Goal: Task Accomplishment & Management: Complete application form

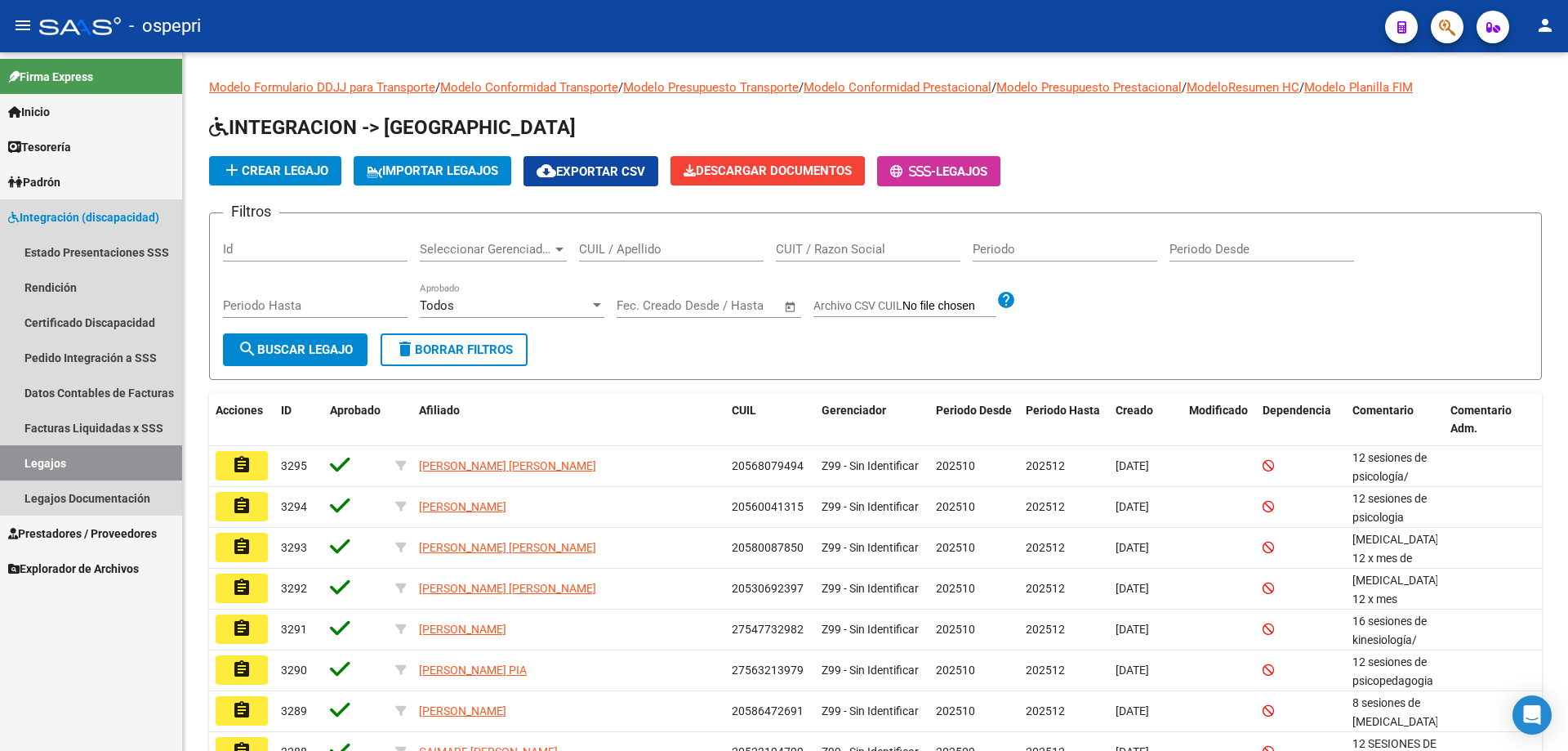
click at [52, 455] on link "Legajos" at bounding box center [91, 463] width 182 height 35
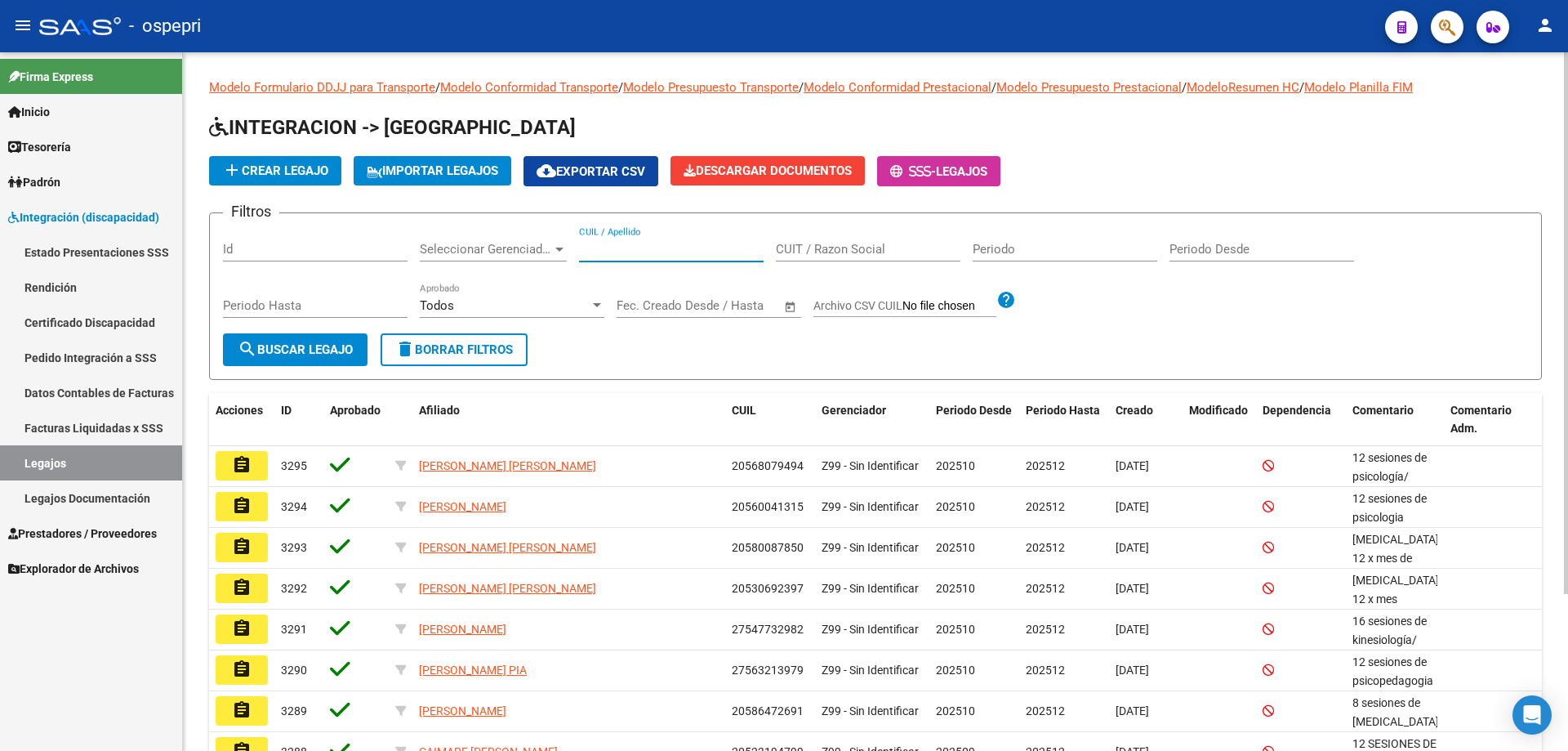
click at [620, 248] on input "CUIL / Apellido" at bounding box center [671, 249] width 185 height 15
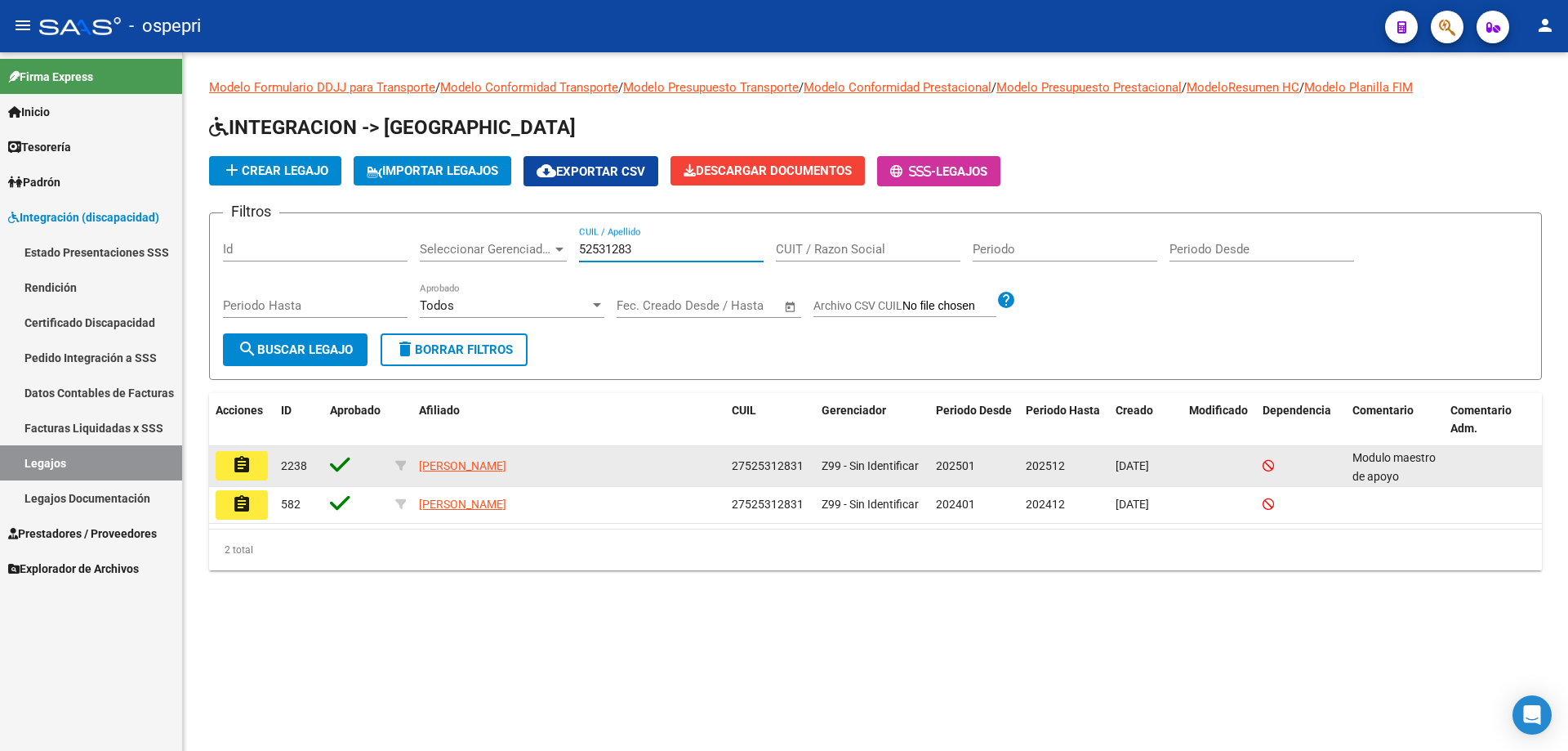
type input "52531283"
click at [252, 466] on button "assignment" at bounding box center [241, 466] width 52 height 30
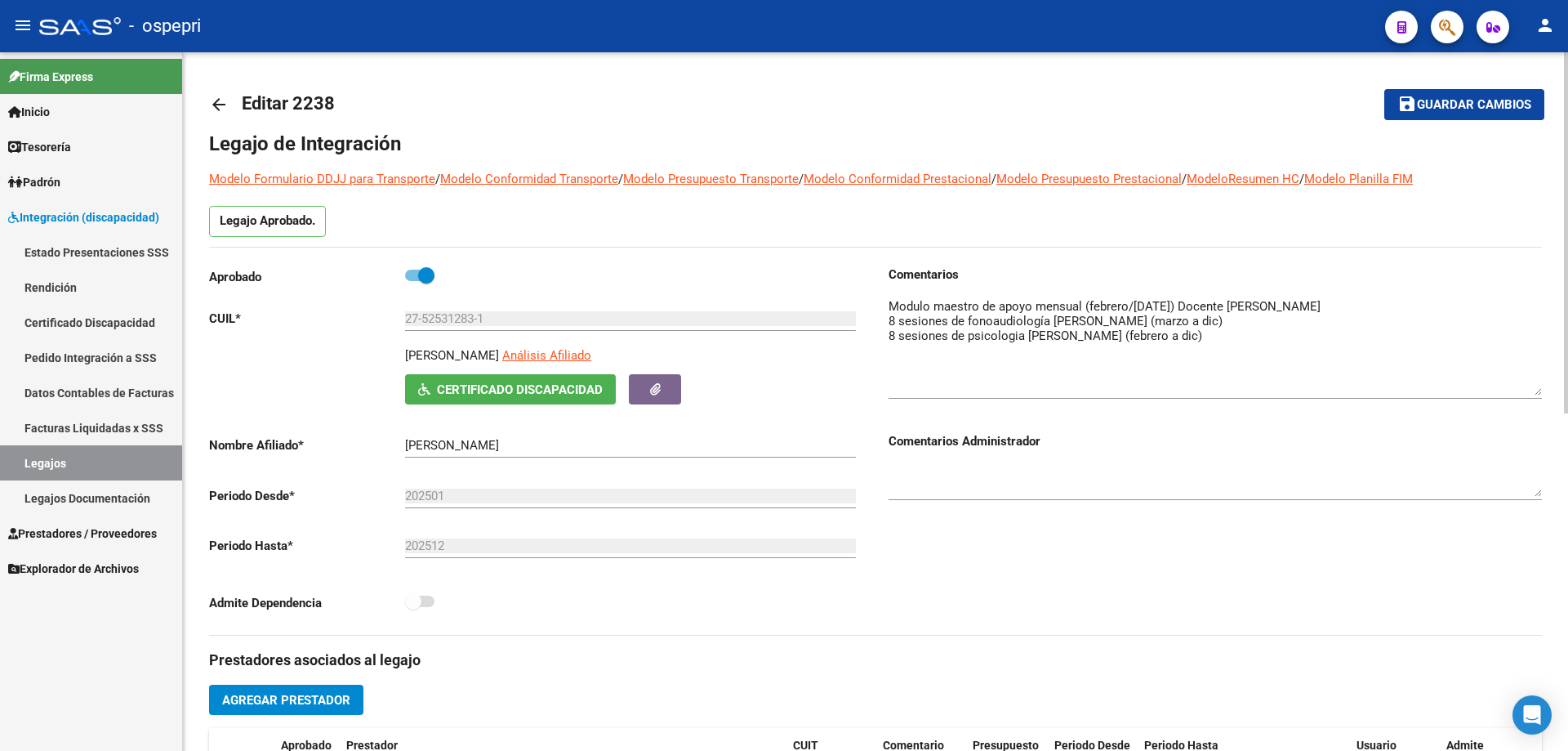
drag, startPoint x: 1535, startPoint y: 318, endPoint x: 1554, endPoint y: 382, distance: 66.8
click at [1554, 382] on div "arrow_back Editar 2238 save Guardar cambios Legajo de Integración Modelo Formul…" at bounding box center [875, 728] width 1385 height 1352
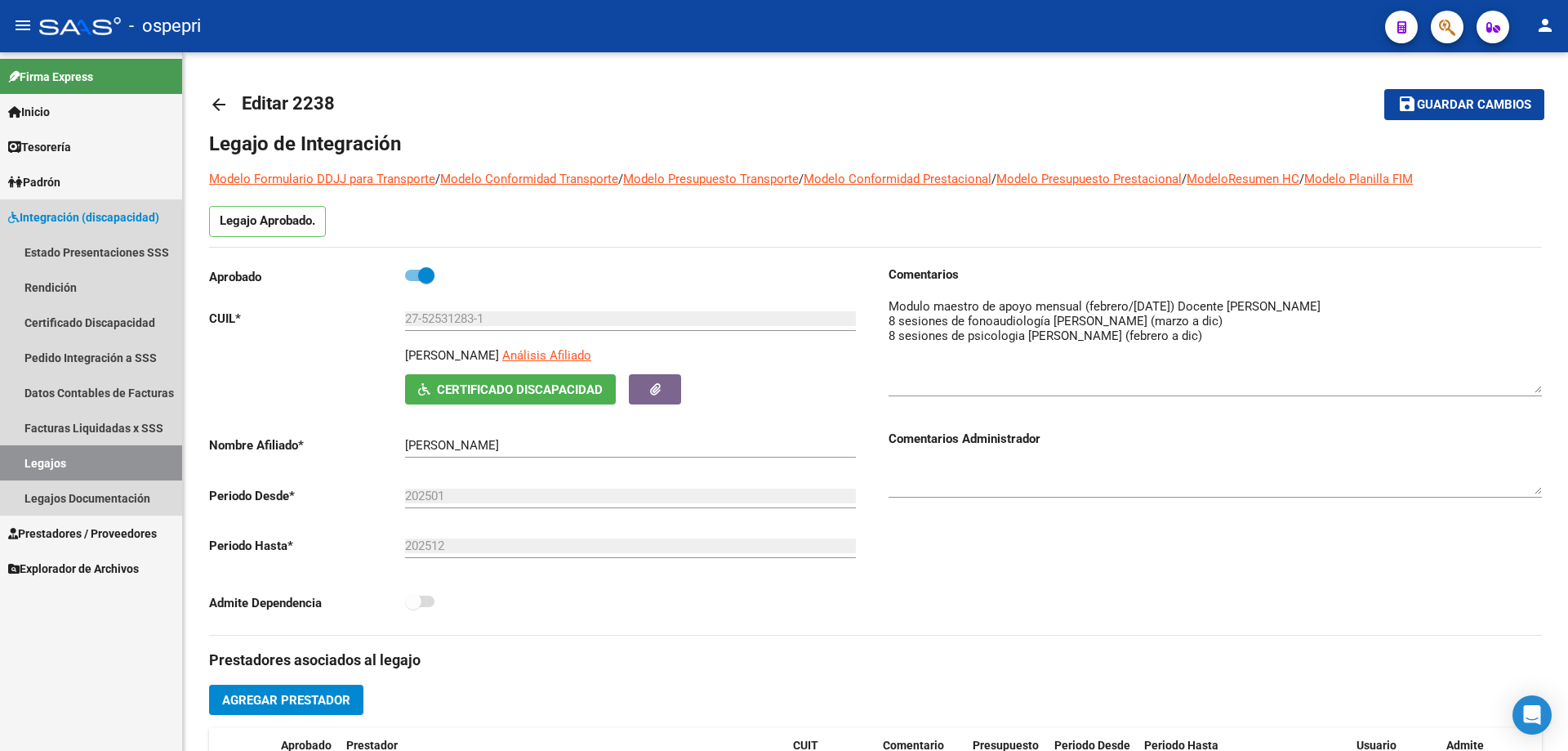
click at [70, 461] on link "Legajos" at bounding box center [91, 463] width 182 height 35
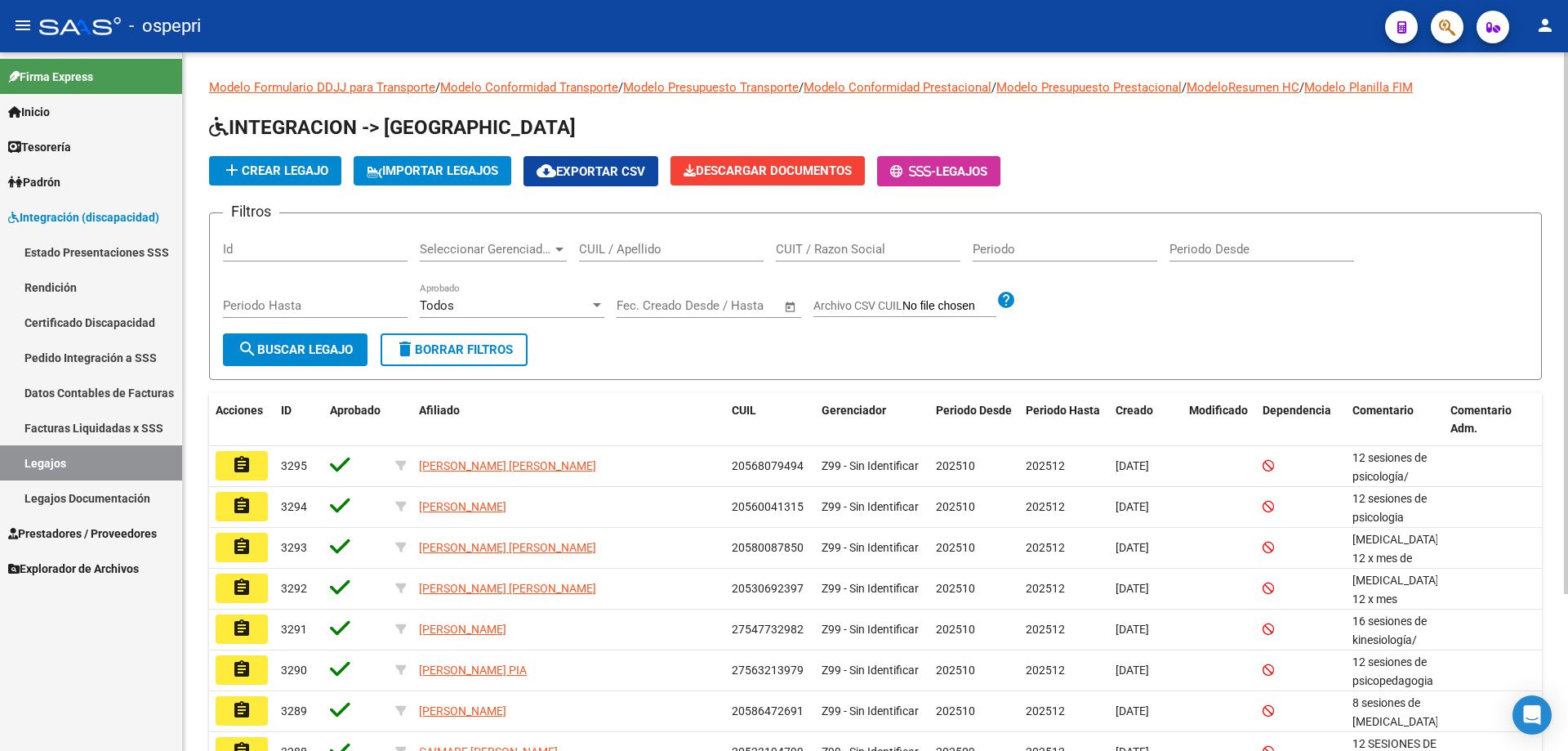
click at [596, 247] on input "CUIL / Apellido" at bounding box center [671, 249] width 185 height 15
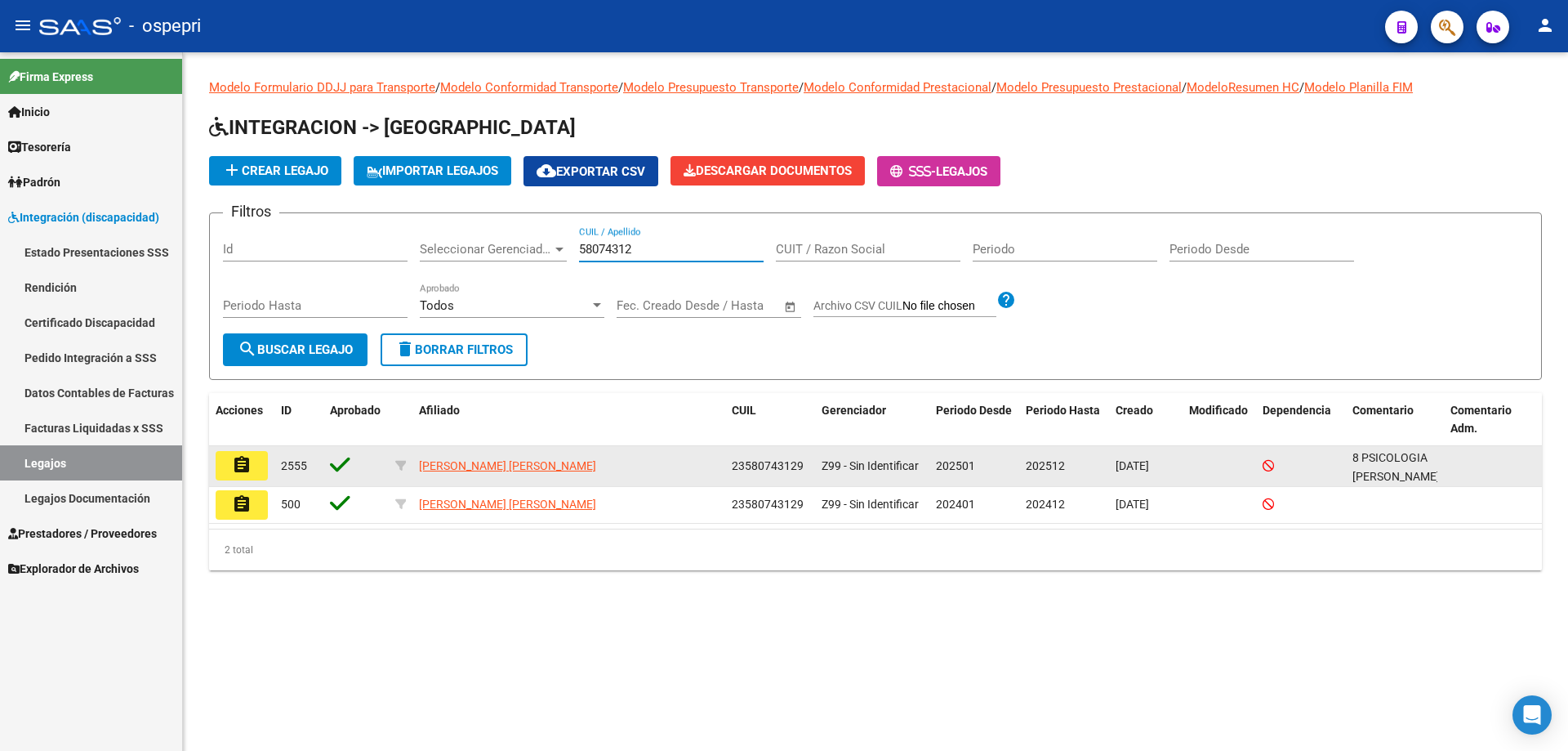
type input "58074312"
click at [250, 470] on mat-icon "assignment" at bounding box center [241, 464] width 19 height 19
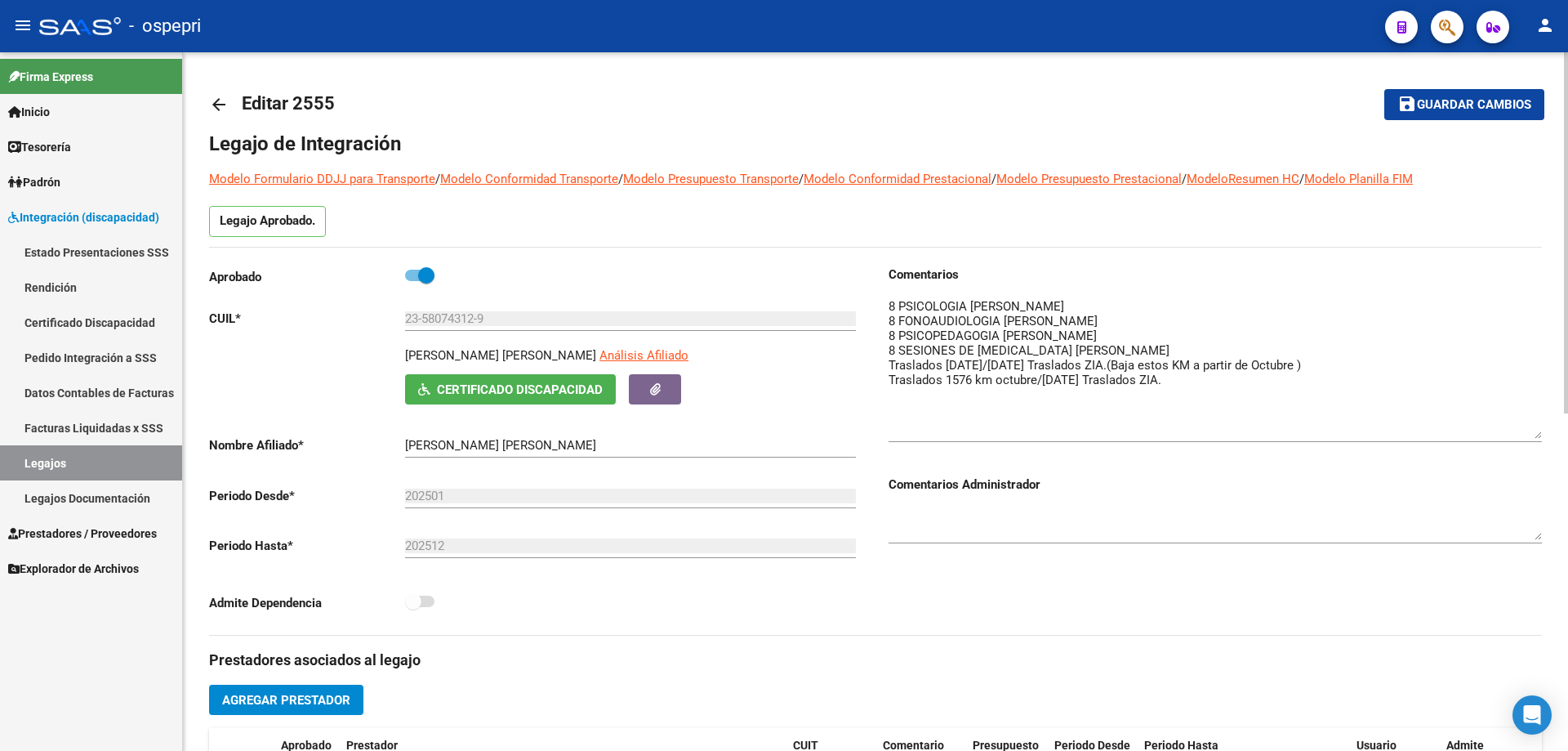
drag, startPoint x: 1534, startPoint y: 319, endPoint x: 1551, endPoint y: 428, distance: 110.3
click at [1551, 428] on div "arrow_back Editar 2555 save Guardar cambios Legajo de Integración Modelo Formul…" at bounding box center [875, 728] width 1385 height 1352
click at [1217, 382] on textarea at bounding box center [1215, 368] width 654 height 141
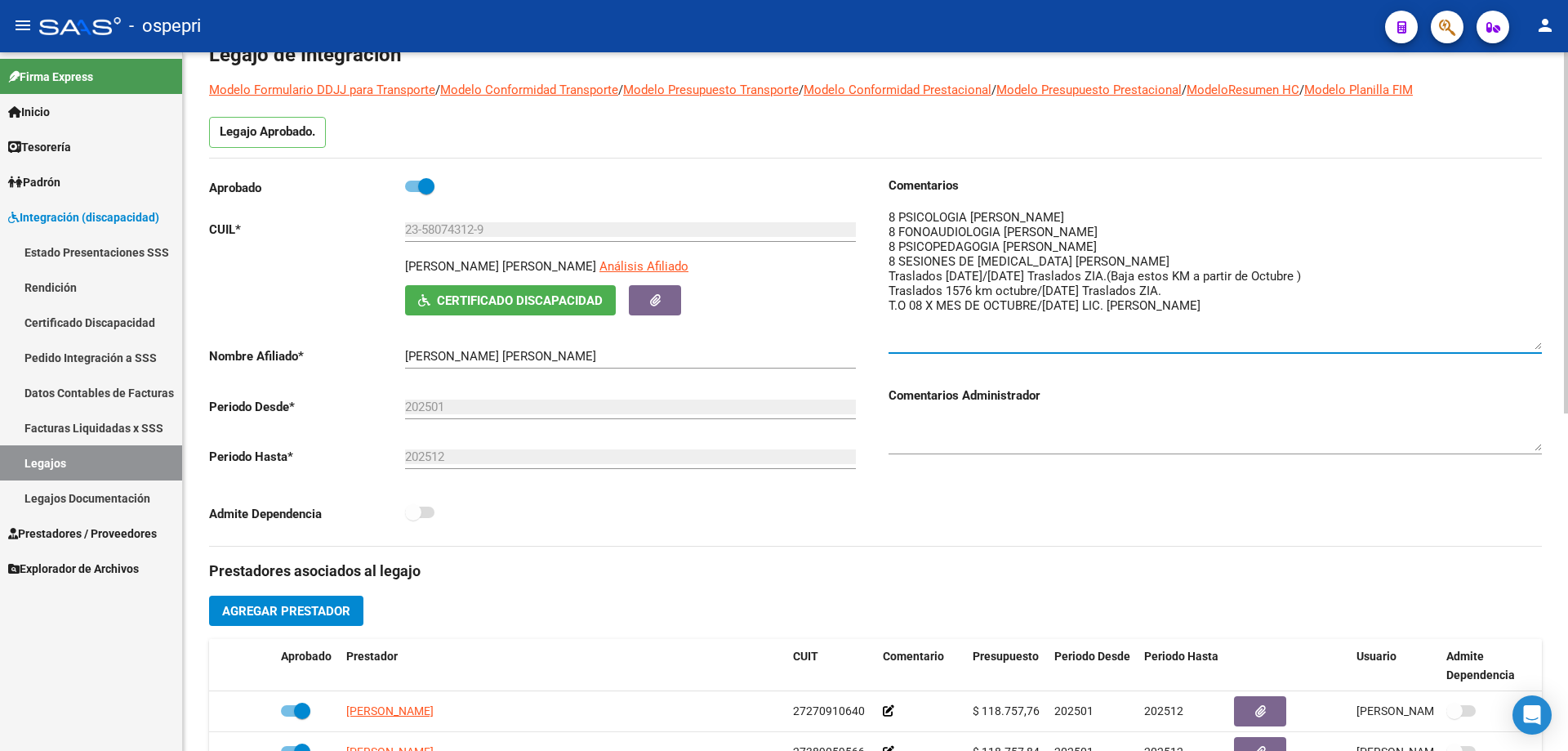
scroll to position [163, 0]
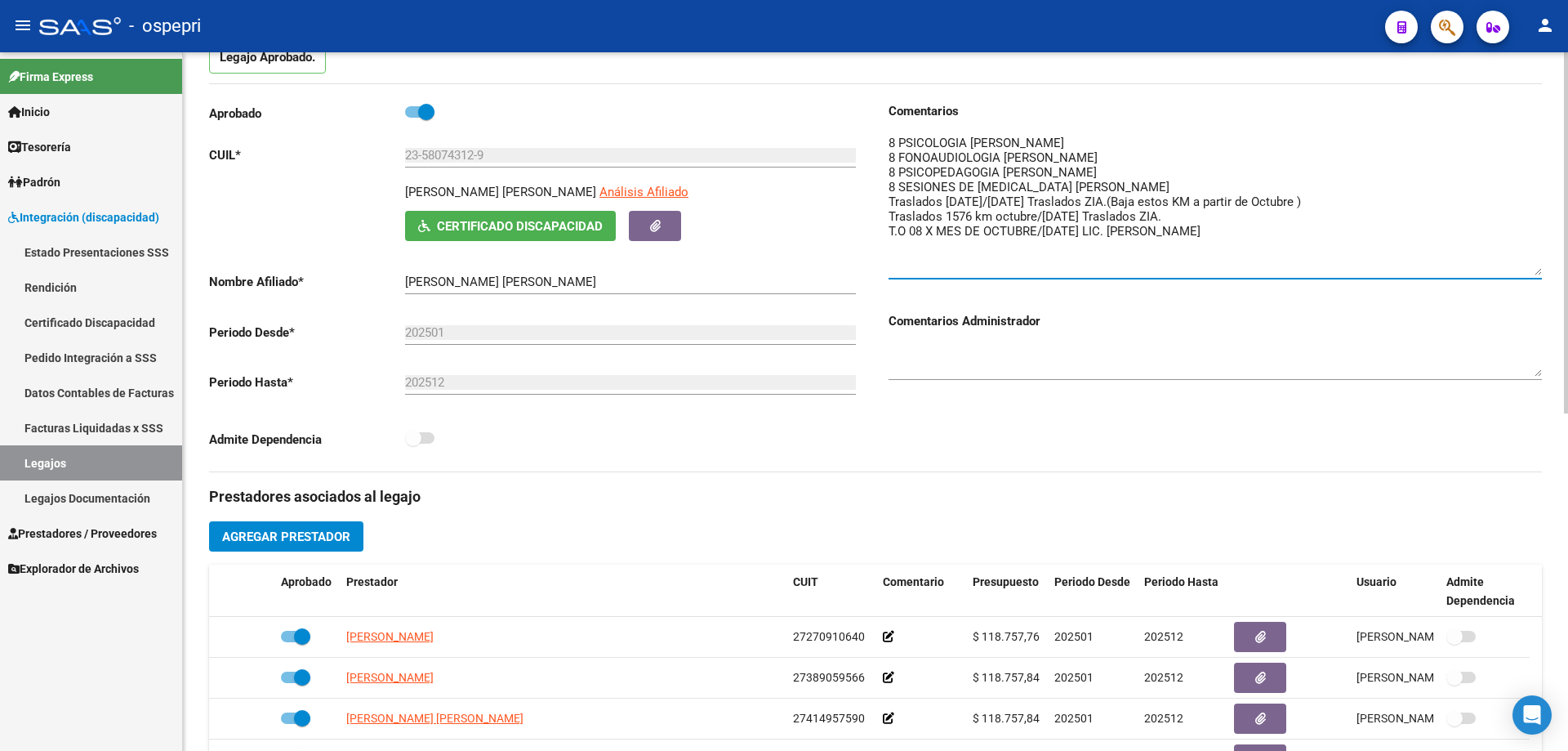
type textarea "8 PSICOLOGIA [PERSON_NAME] 8 FONOAUDIOLOGIA [PERSON_NAME] 8 PSICOPEDAGOGIA [PER…"
click at [281, 532] on span "Agregar Prestador" at bounding box center [286, 537] width 128 height 15
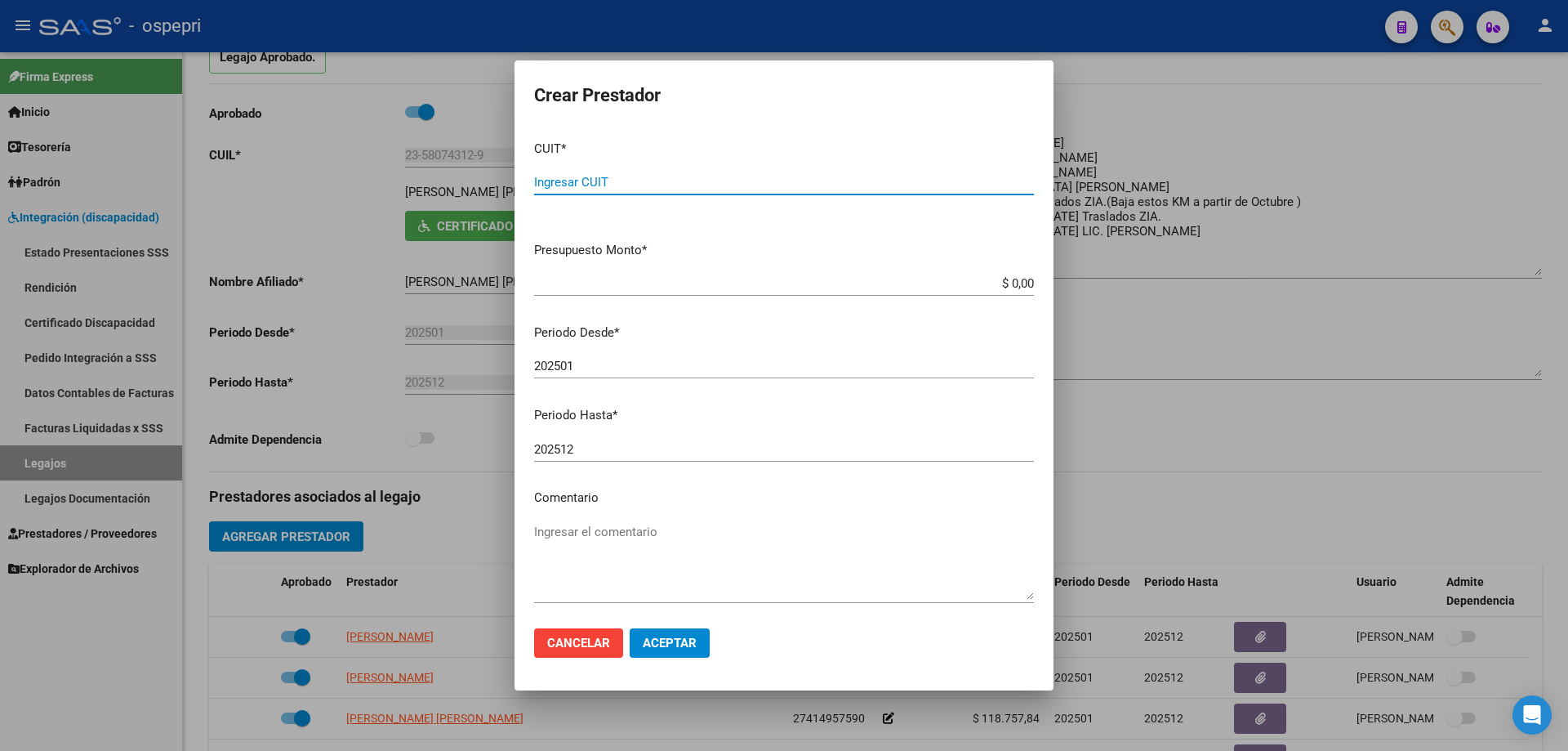
click at [564, 178] on input "Ingresar CUIT" at bounding box center [784, 182] width 499 height 15
type input "27-33918000-3"
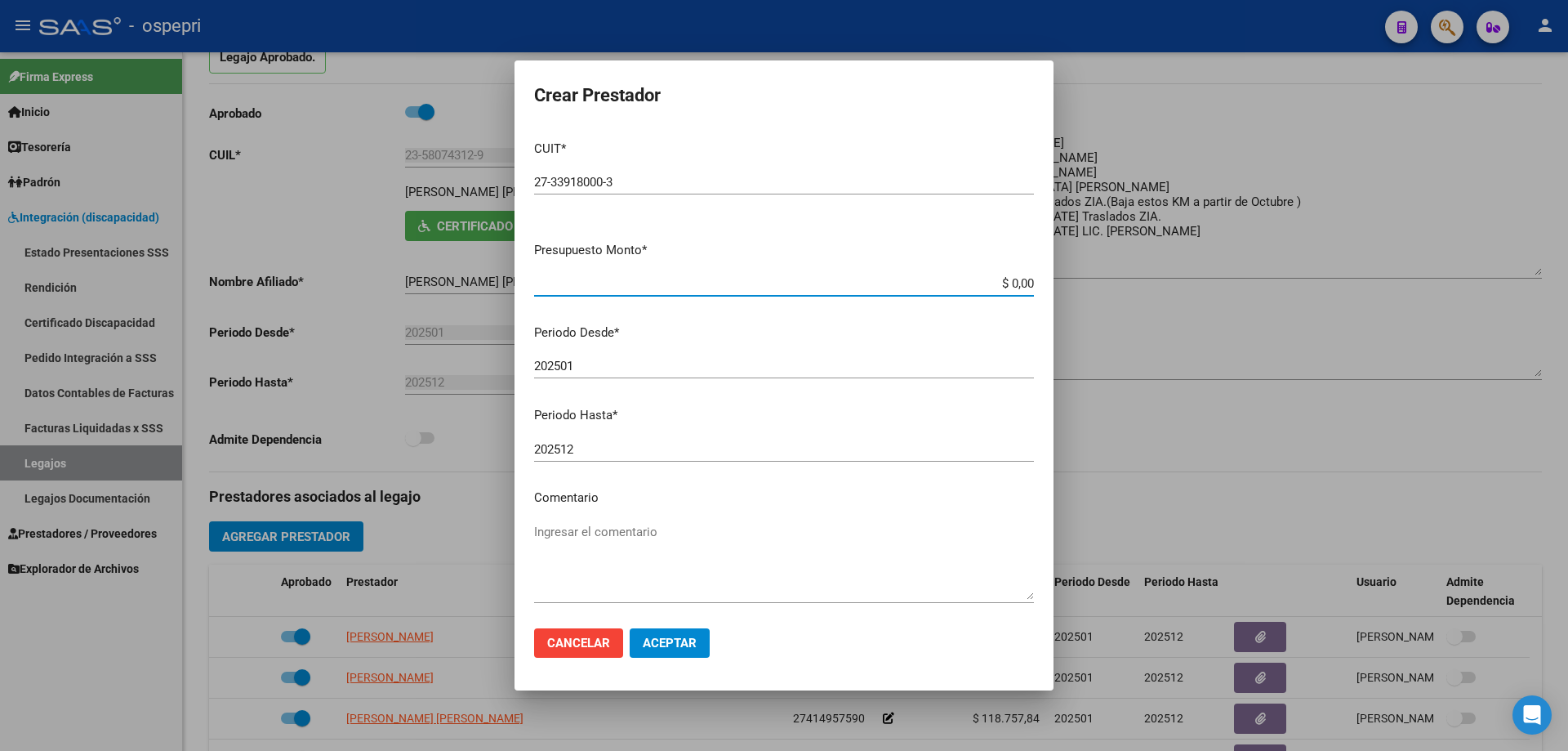
drag, startPoint x: 1021, startPoint y: 282, endPoint x: 955, endPoint y: 283, distance: 66.0
click at [955, 283] on input "$ 0,00" at bounding box center [784, 283] width 499 height 15
type input "$ 14.844,72"
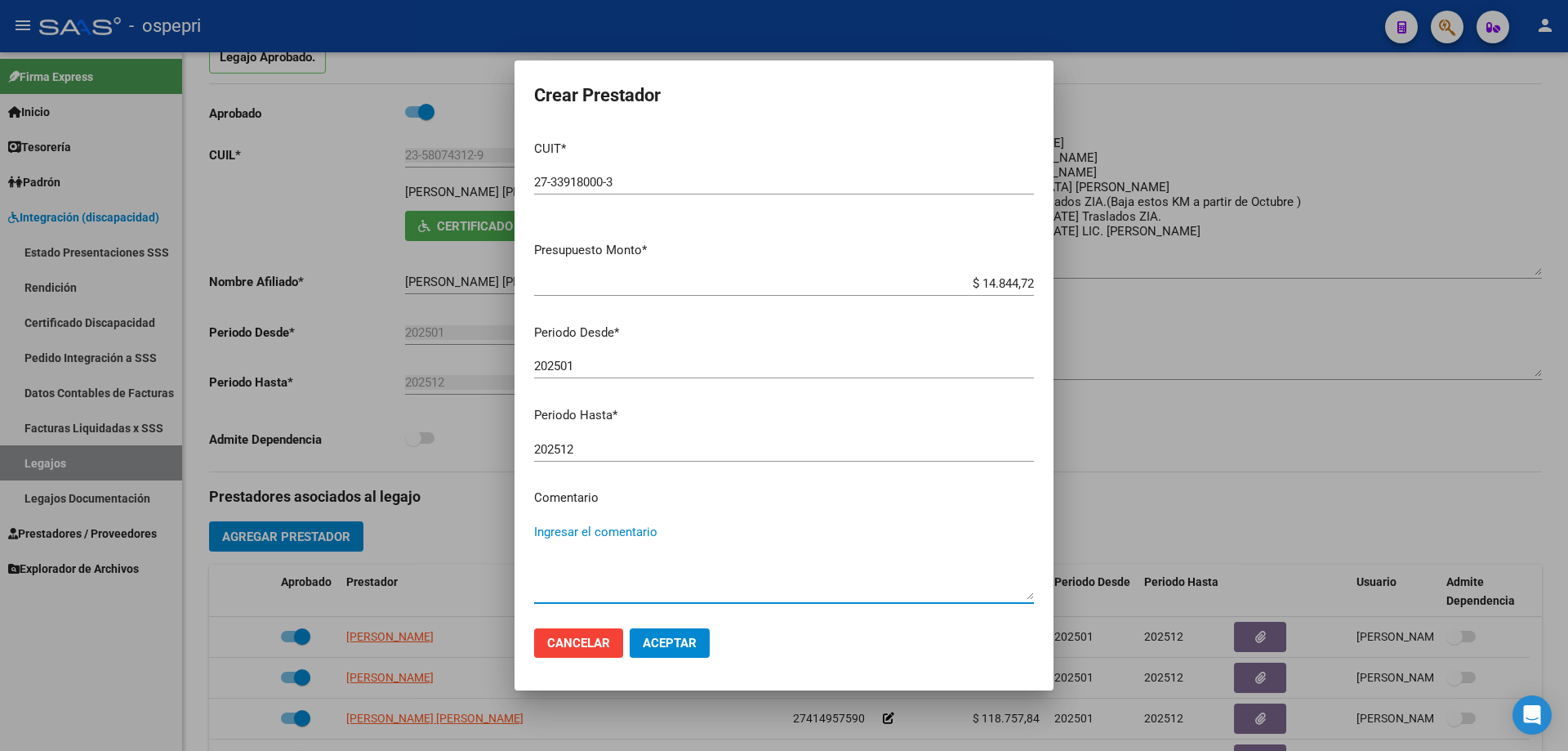
click at [552, 525] on textarea "Ingresar el comentario" at bounding box center [784, 561] width 499 height 77
type textarea "08 POR MES OCTUBRE/[DATE]"
click at [669, 637] on span "Aceptar" at bounding box center [669, 643] width 54 height 15
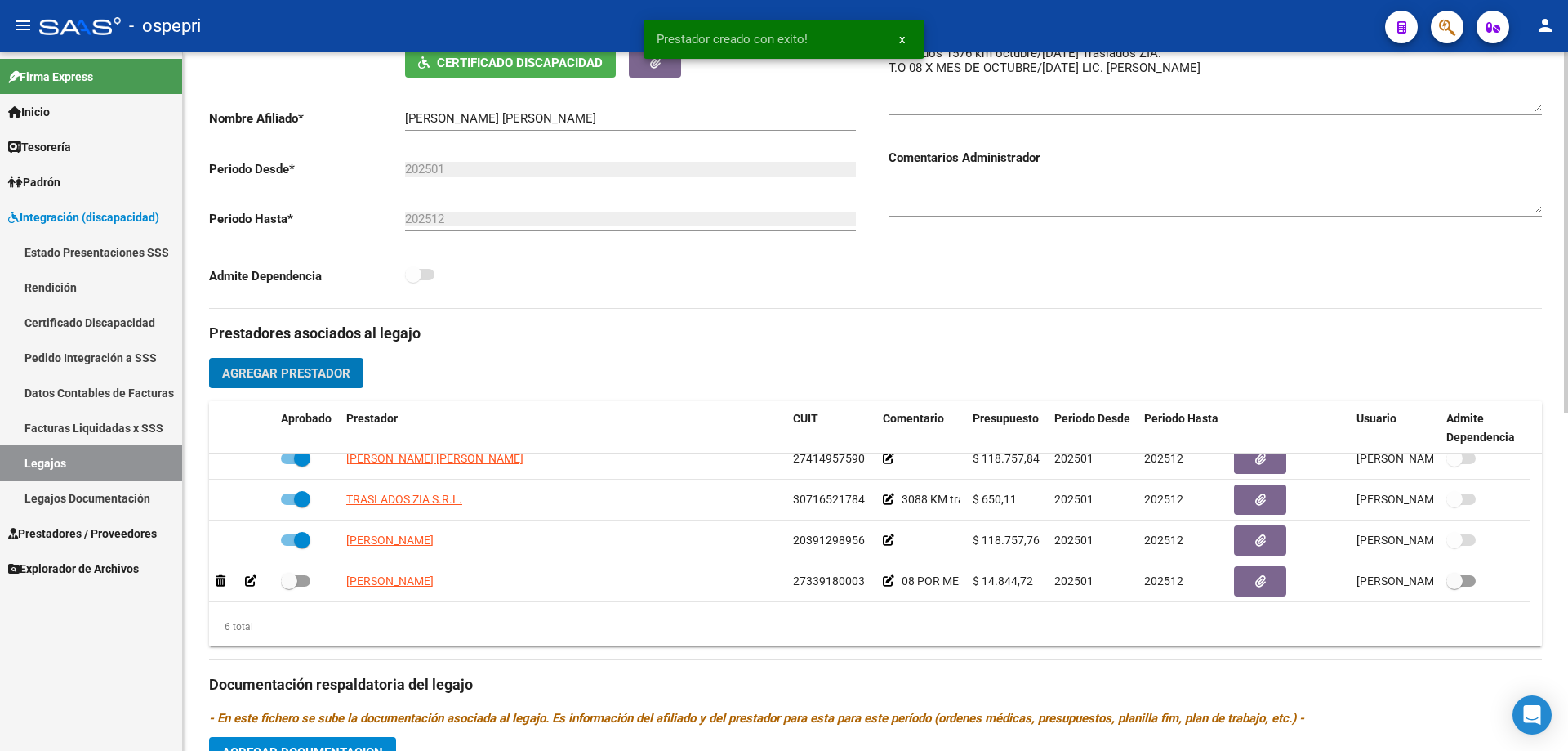
scroll to position [98, 0]
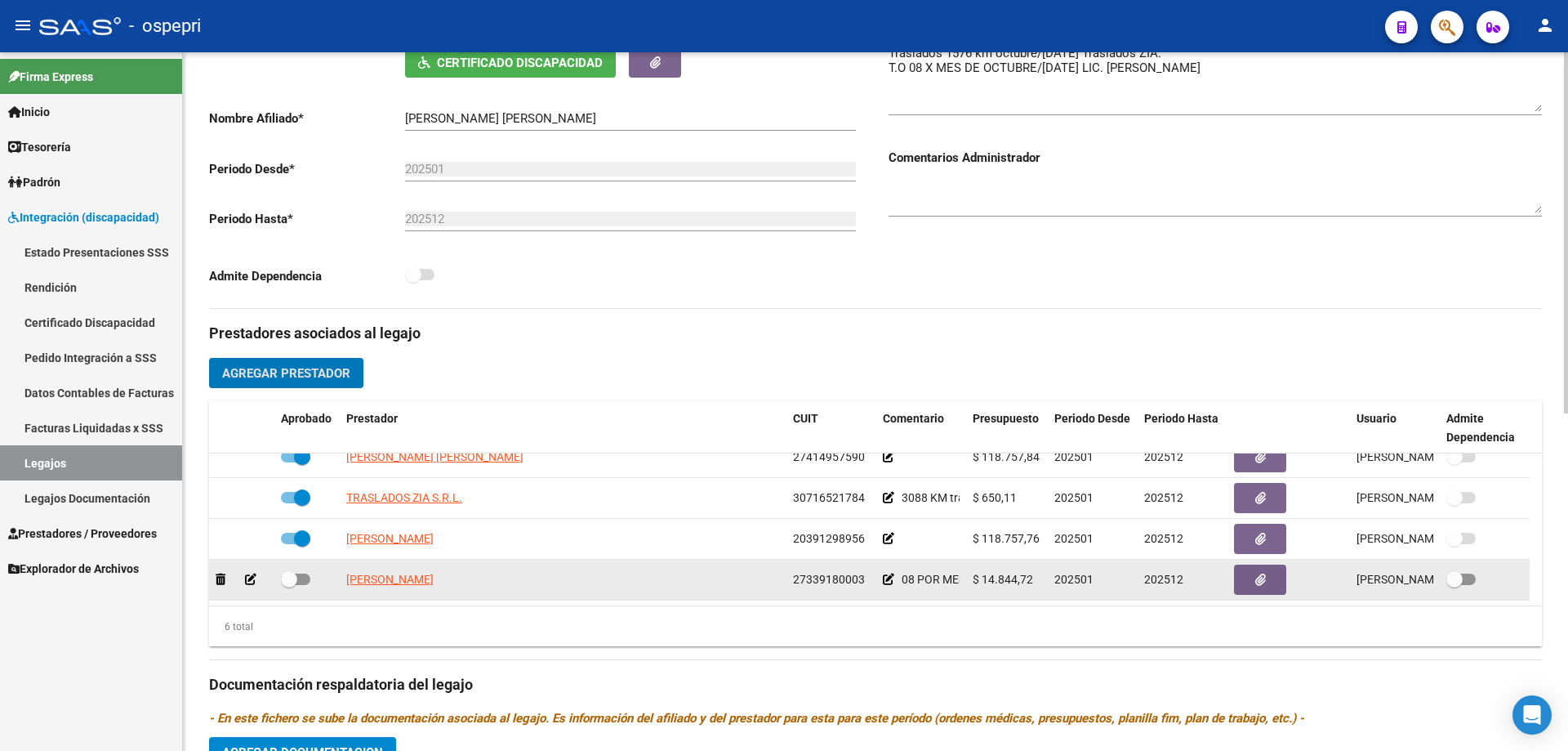
click at [295, 580] on span at bounding box center [290, 579] width 17 height 17
click at [289, 585] on input "checkbox" at bounding box center [289, 585] width 1 height 1
checkbox input "true"
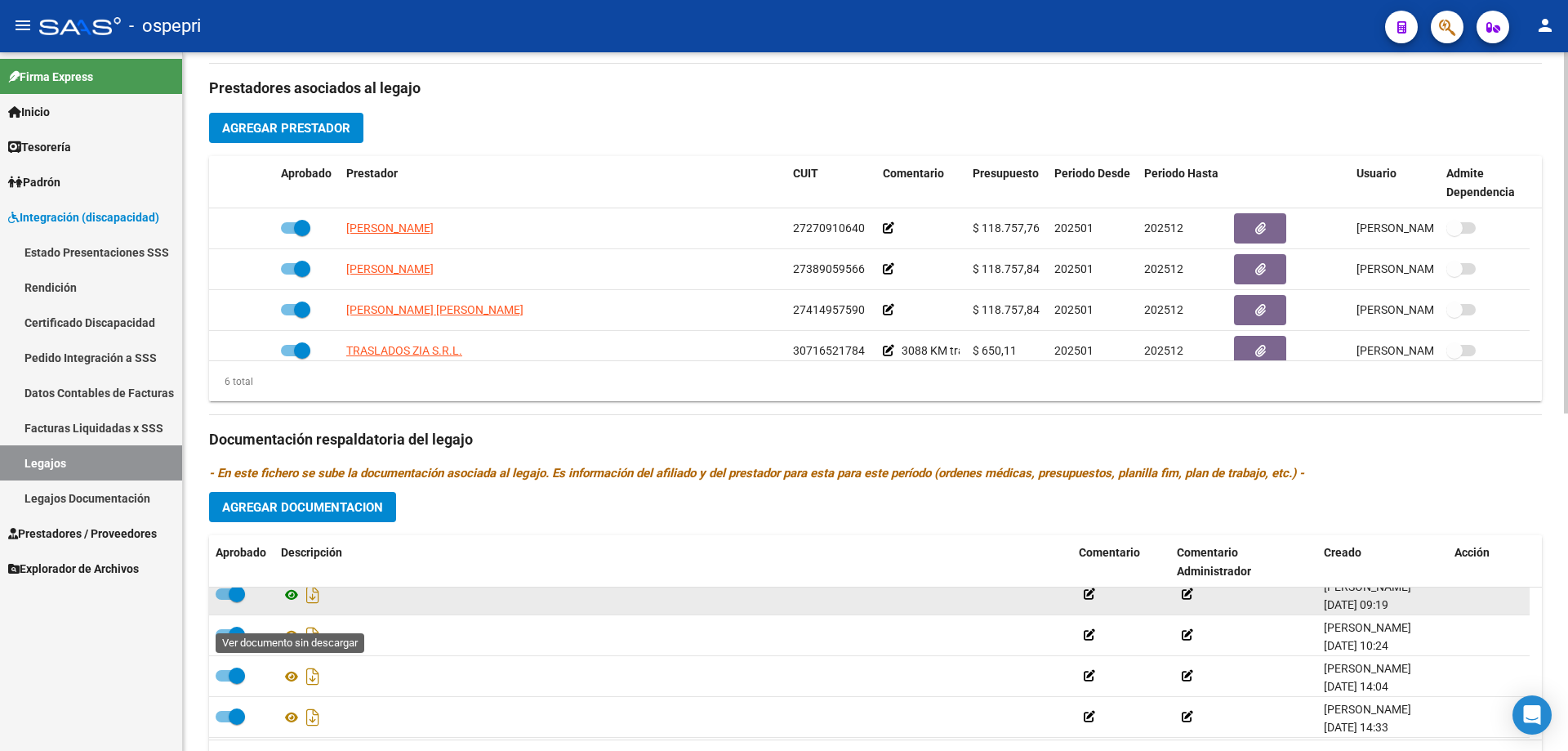
scroll to position [17, 0]
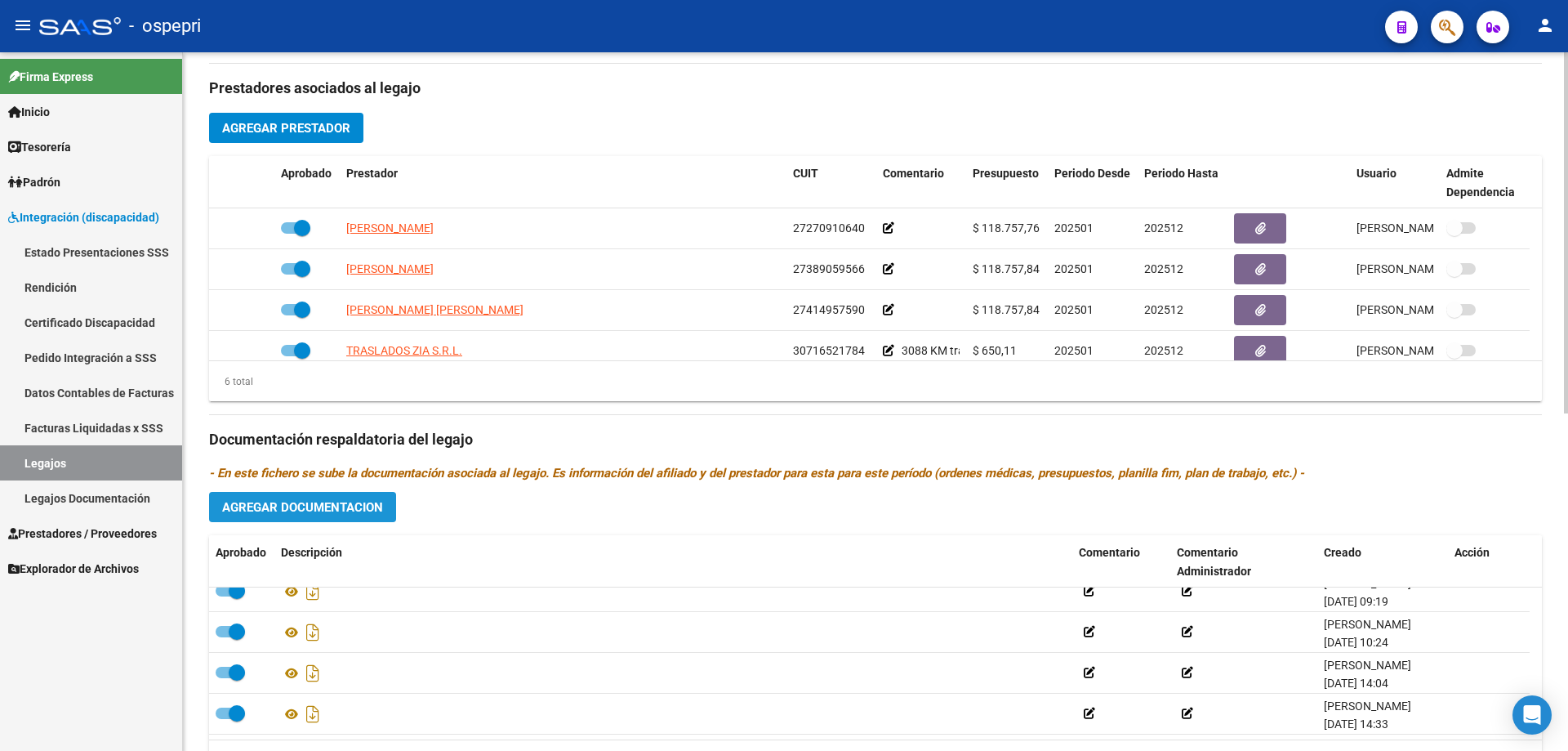
click at [307, 507] on span "Agregar Documentacion" at bounding box center [302, 507] width 161 height 15
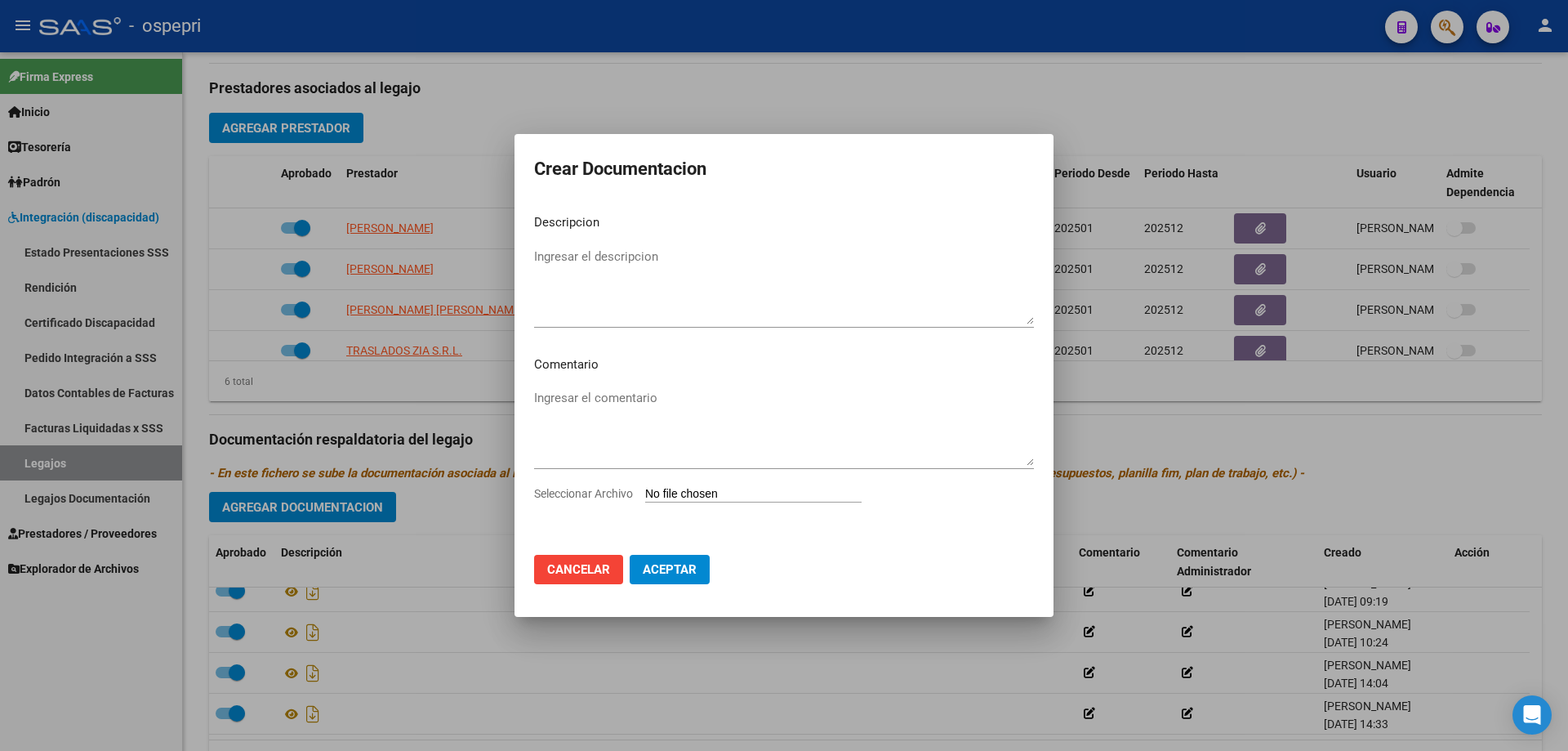
type input "C:\fakepath\23580743129. (1).pdf"
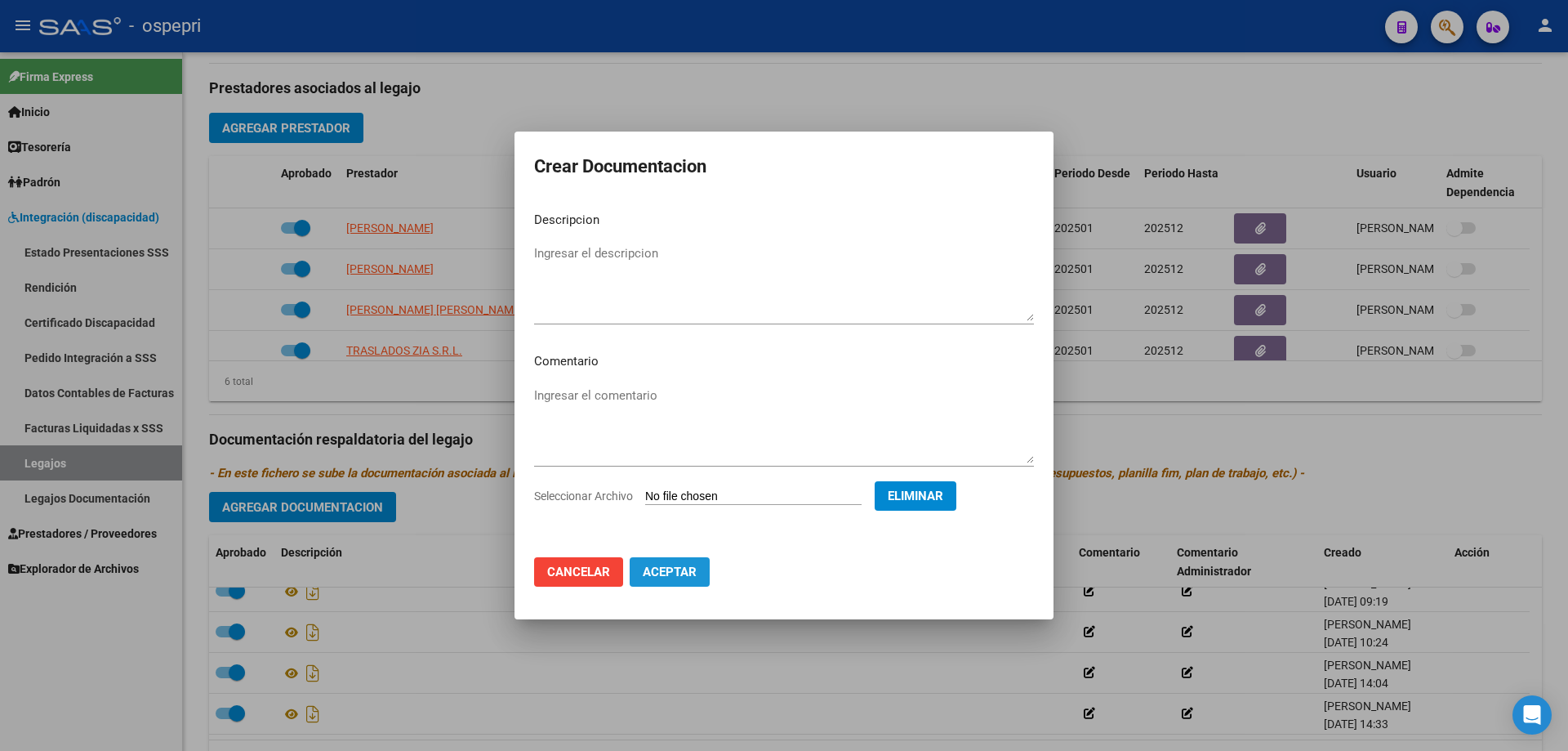
click at [666, 570] on span "Aceptar" at bounding box center [669, 572] width 54 height 15
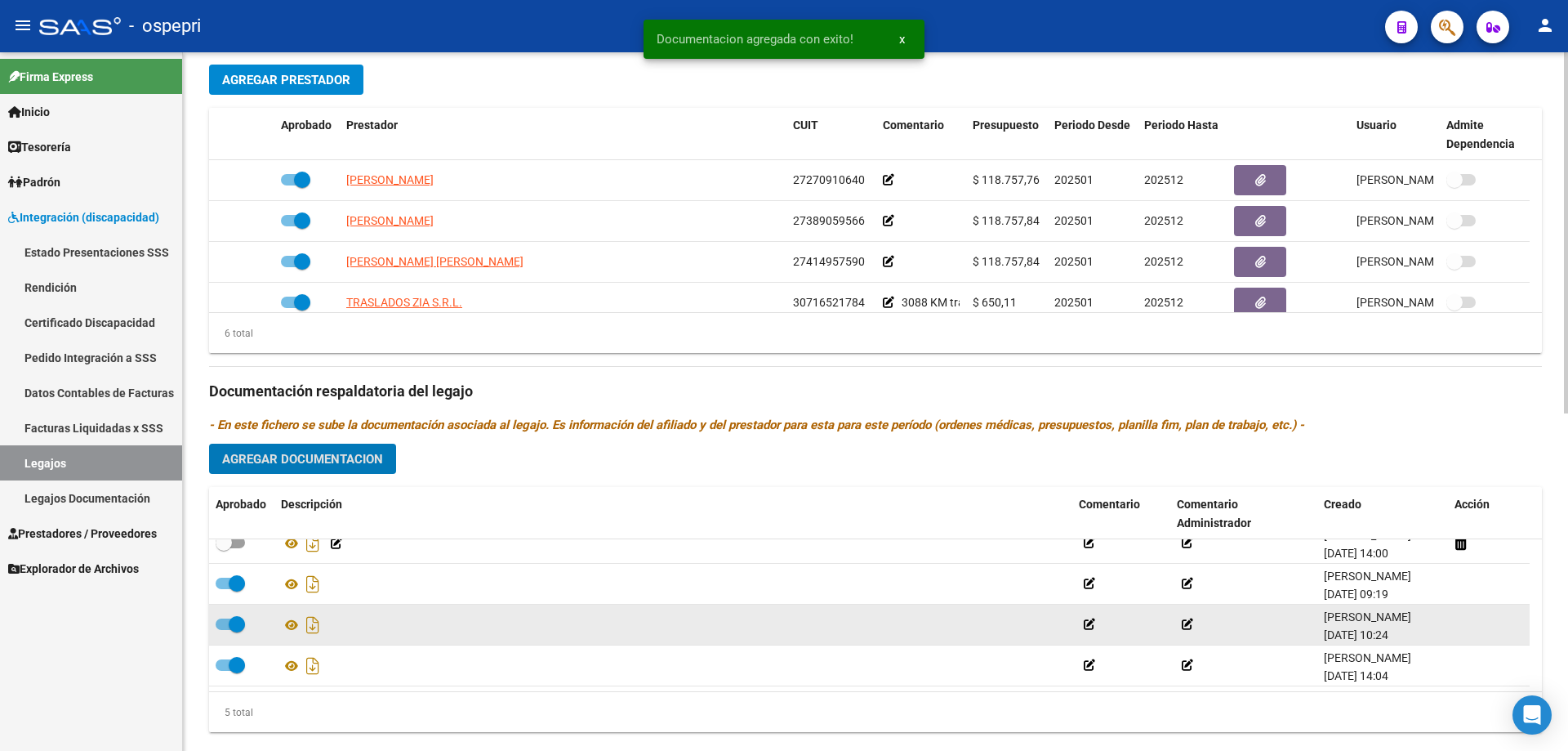
scroll to position [654, 0]
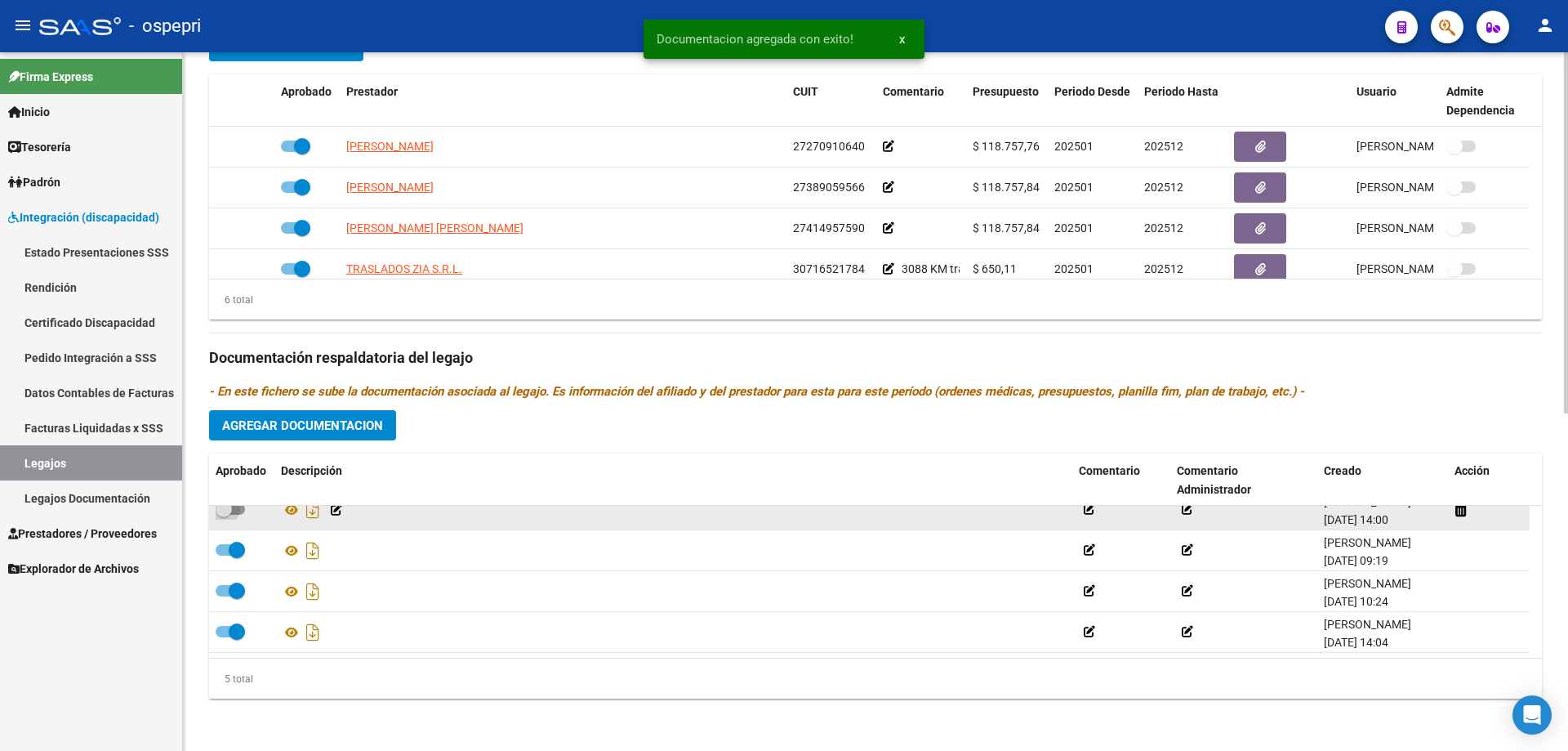
click at [234, 512] on span at bounding box center [230, 509] width 30 height 11
click at [224, 514] on input "checkbox" at bounding box center [223, 514] width 1 height 1
checkbox input "true"
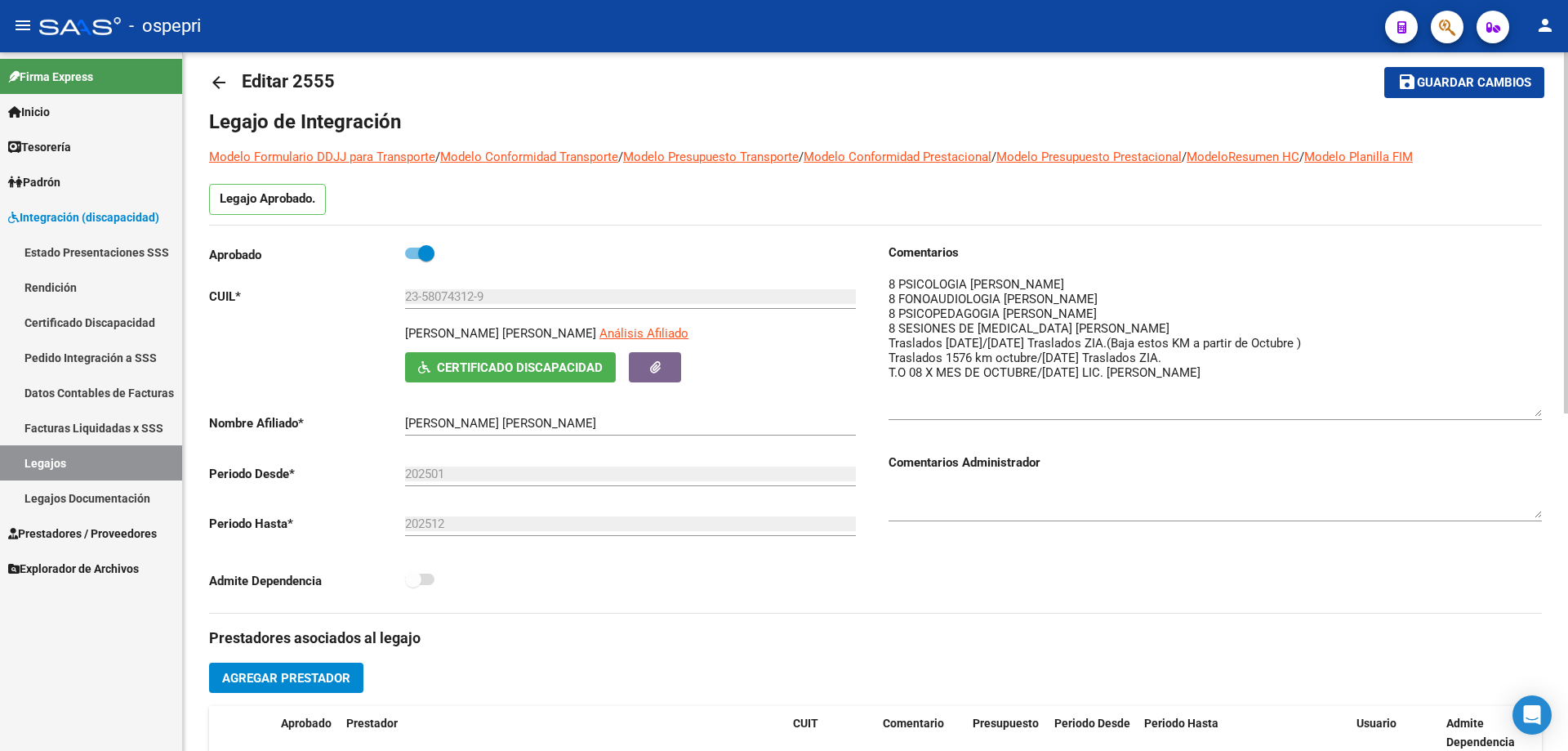
scroll to position [0, 0]
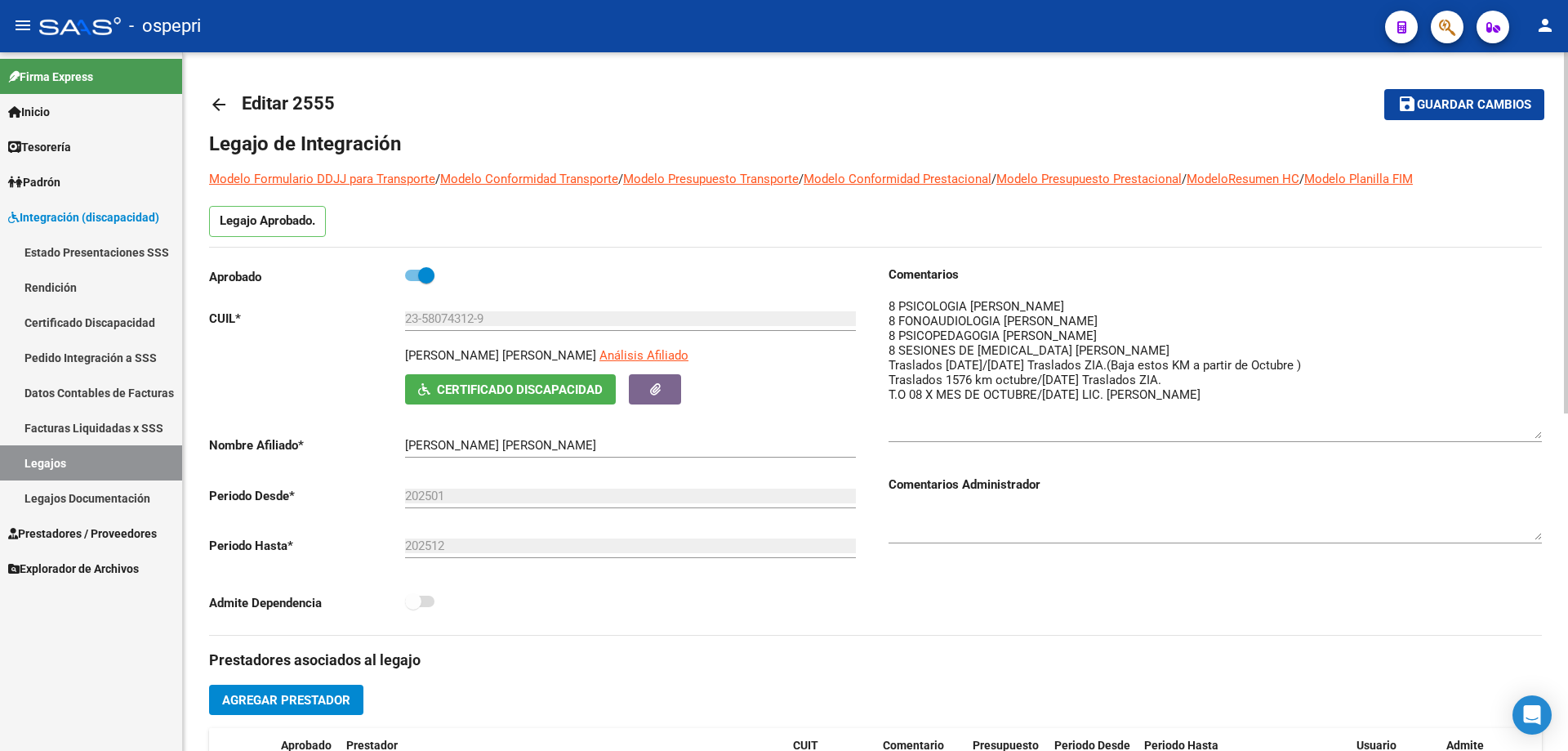
click at [1468, 105] on span "Guardar cambios" at bounding box center [1474, 106] width 114 height 15
